Goal: Task Accomplishment & Management: Use online tool/utility

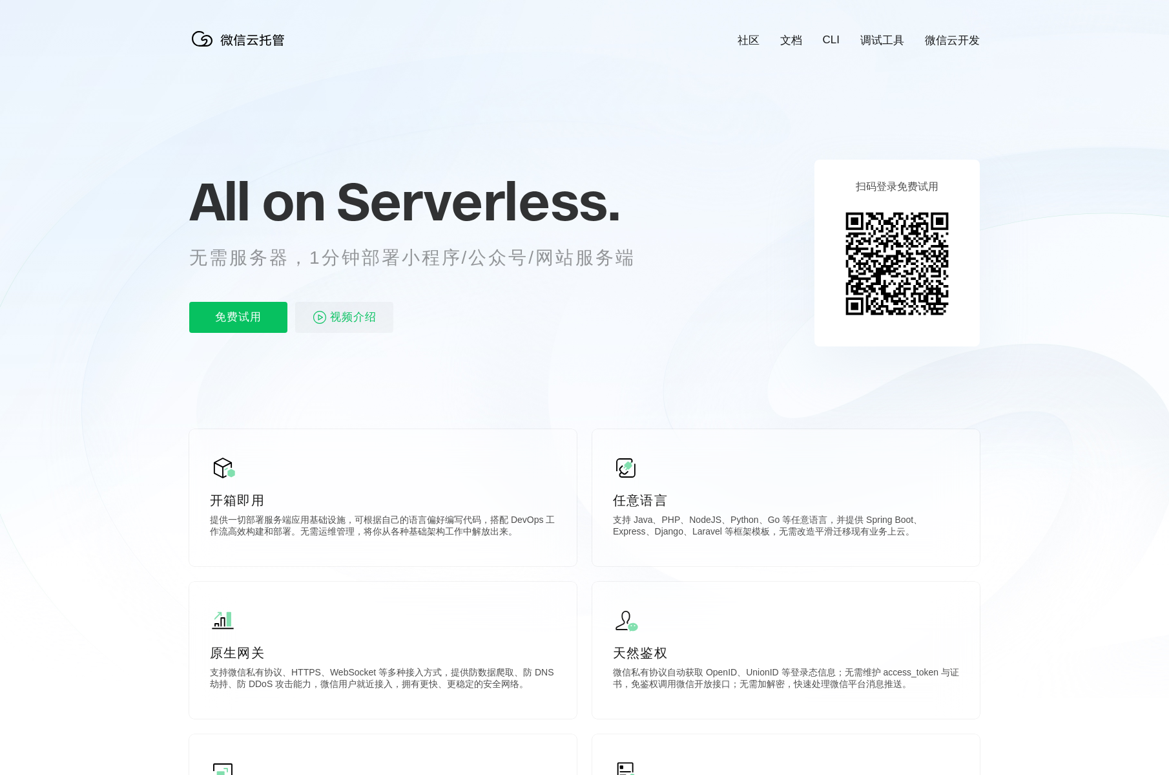
scroll to position [0, 2297]
drag, startPoint x: 329, startPoint y: 257, endPoint x: 512, endPoint y: 249, distance: 182.4
click at [508, 248] on p "无需服务器，1分钟部署小程序/公众号/网站服务端" at bounding box center [424, 258] width 470 height 26
click at [512, 249] on p "无需服务器，1分钟部署小程序/公众号/网站服务端" at bounding box center [424, 258] width 470 height 26
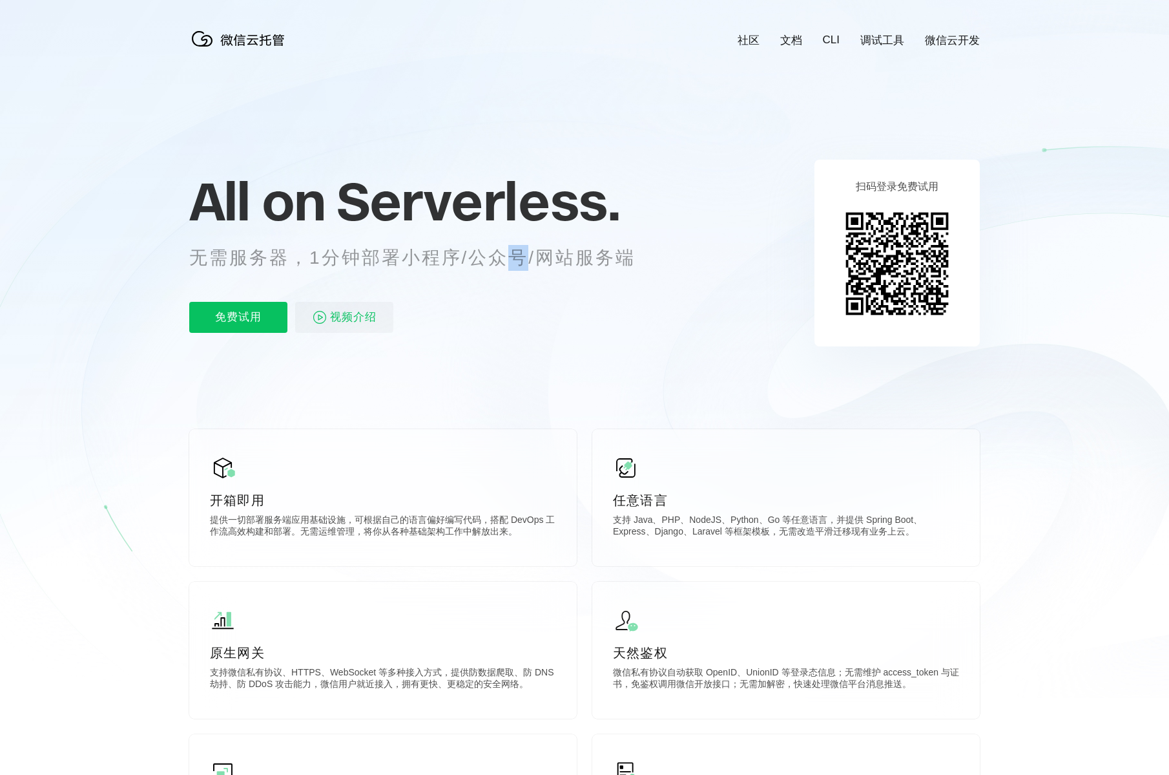
click at [512, 249] on p "无需服务器，1分钟部署小程序/公众号/网站服务端" at bounding box center [424, 258] width 470 height 26
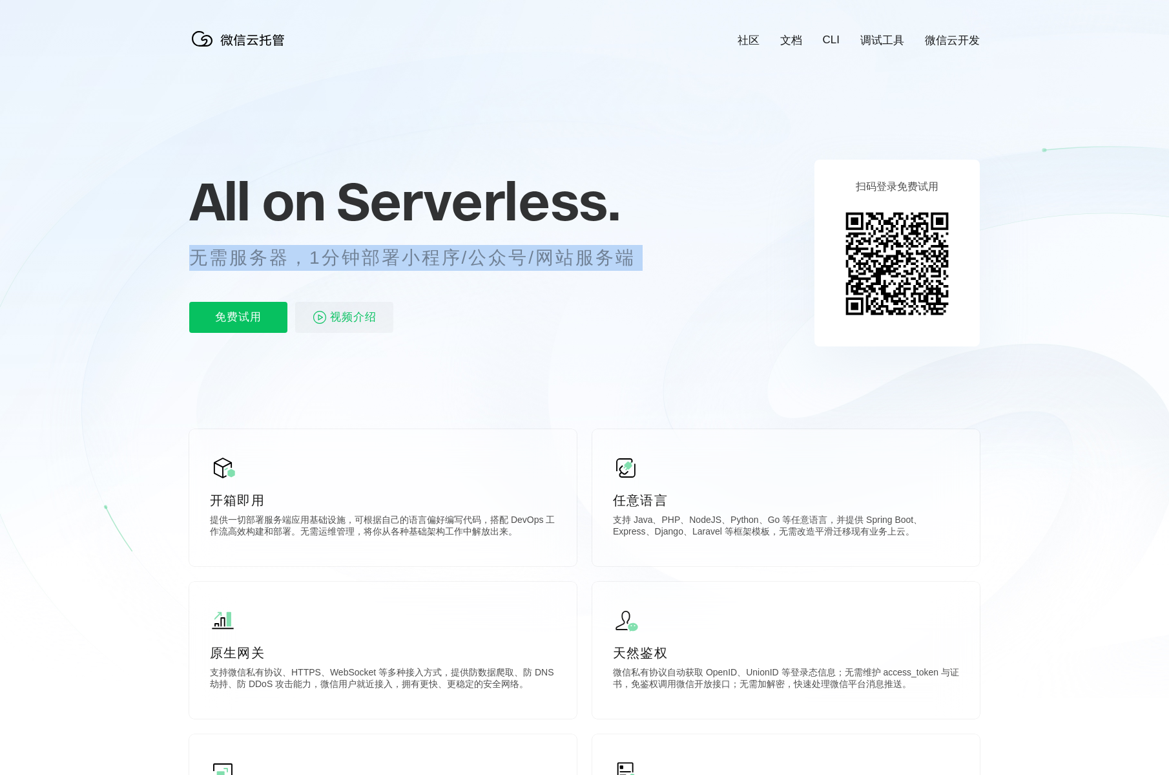
click at [512, 249] on p "无需服务器，1分钟部署小程序/公众号/网站服务端" at bounding box center [424, 258] width 470 height 26
click at [507, 264] on p "无需服务器，1分钟部署小程序/公众号/网站服务端" at bounding box center [424, 258] width 470 height 26
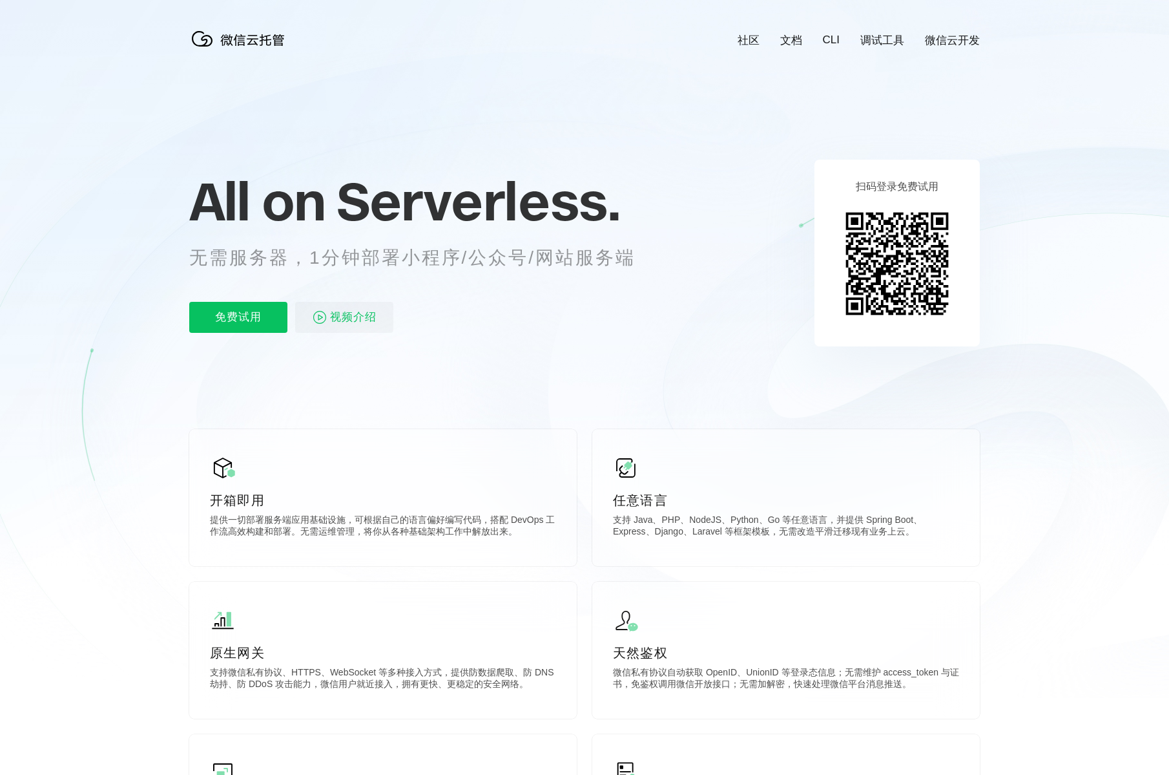
click at [507, 264] on p "无需服务器，1分钟部署小程序/公众号/网站服务端" at bounding box center [424, 258] width 470 height 26
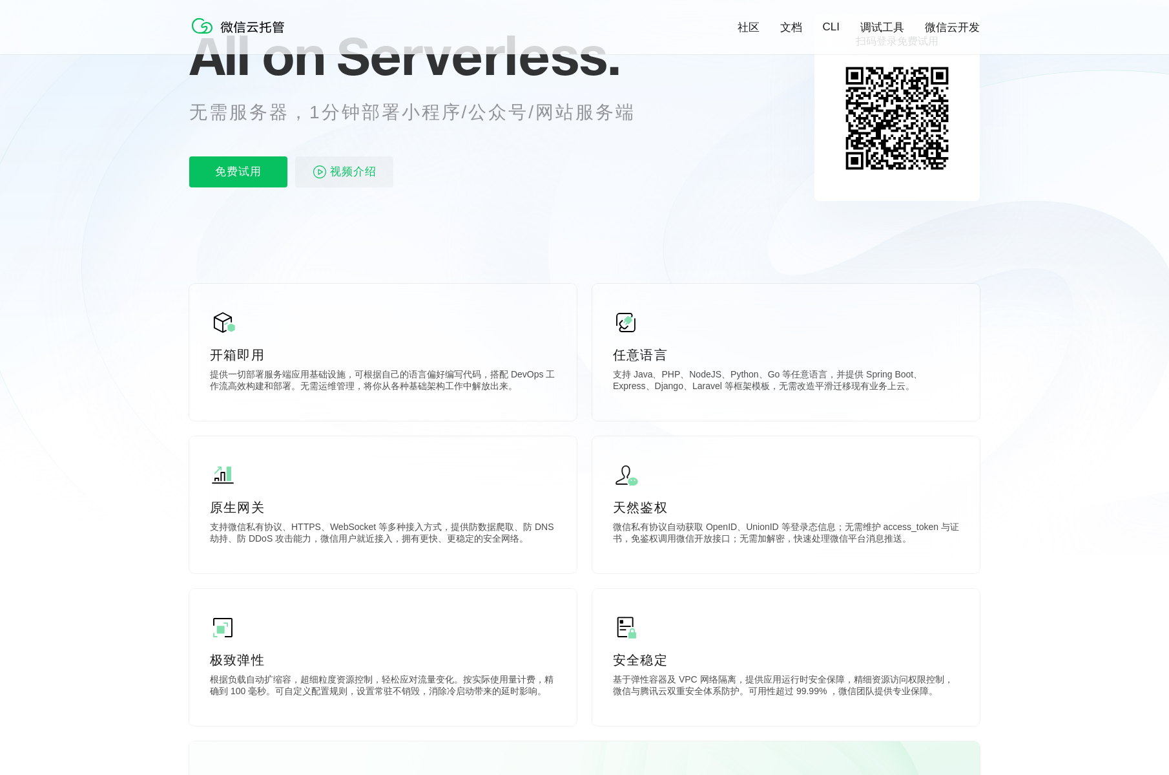
scroll to position [0, 0]
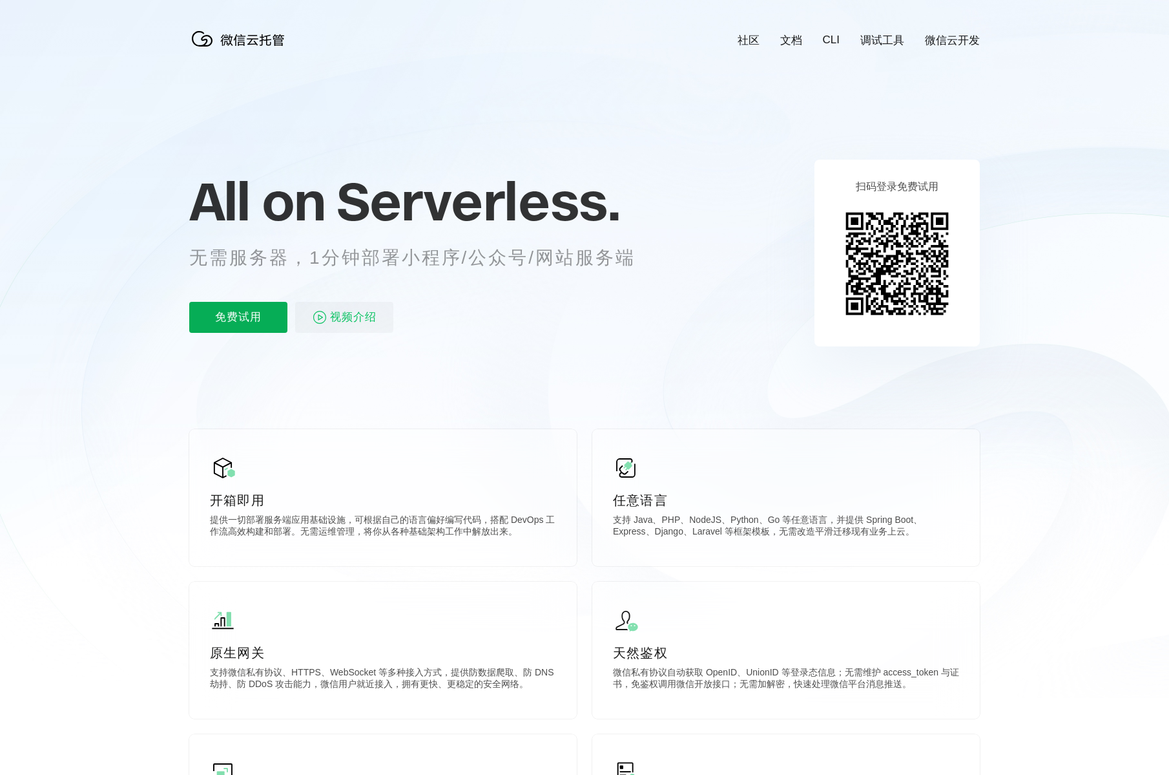
click at [248, 317] on p "免费试用" at bounding box center [238, 317] width 98 height 31
